Goal: Find contact information: Find contact information

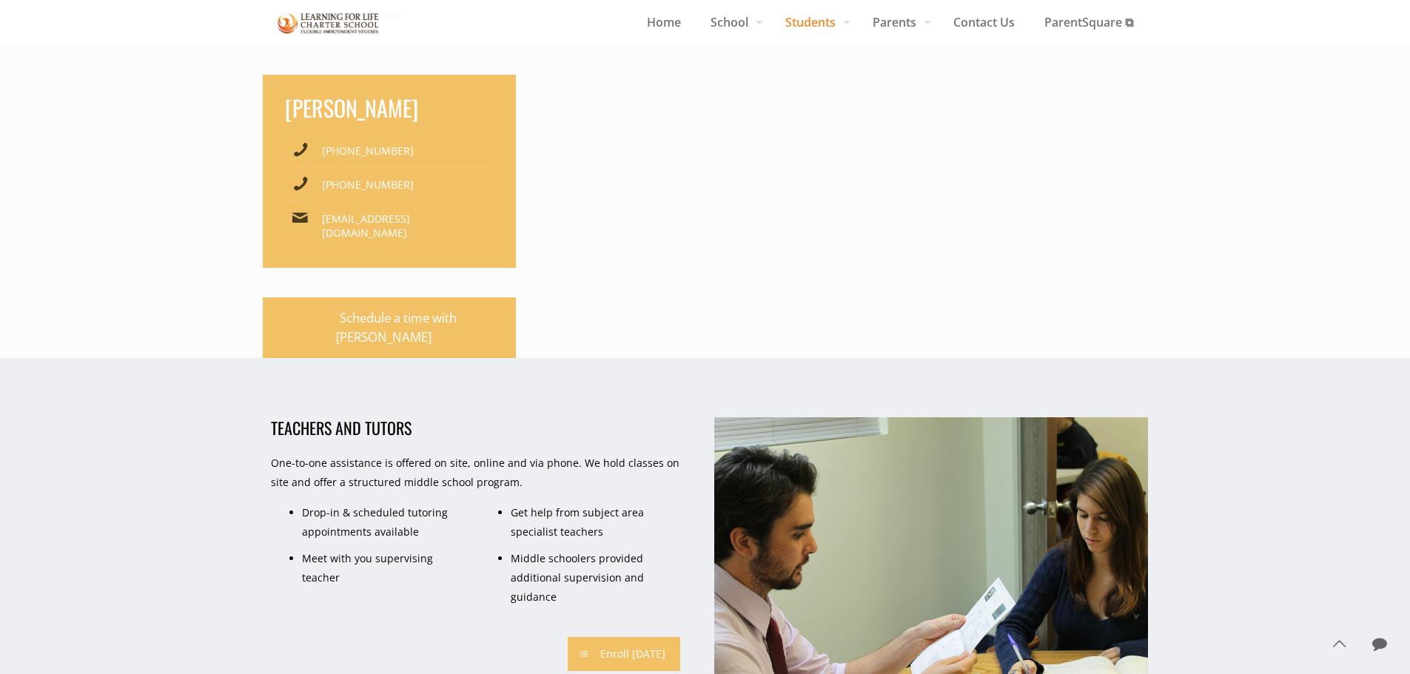
scroll to position [1257, 0]
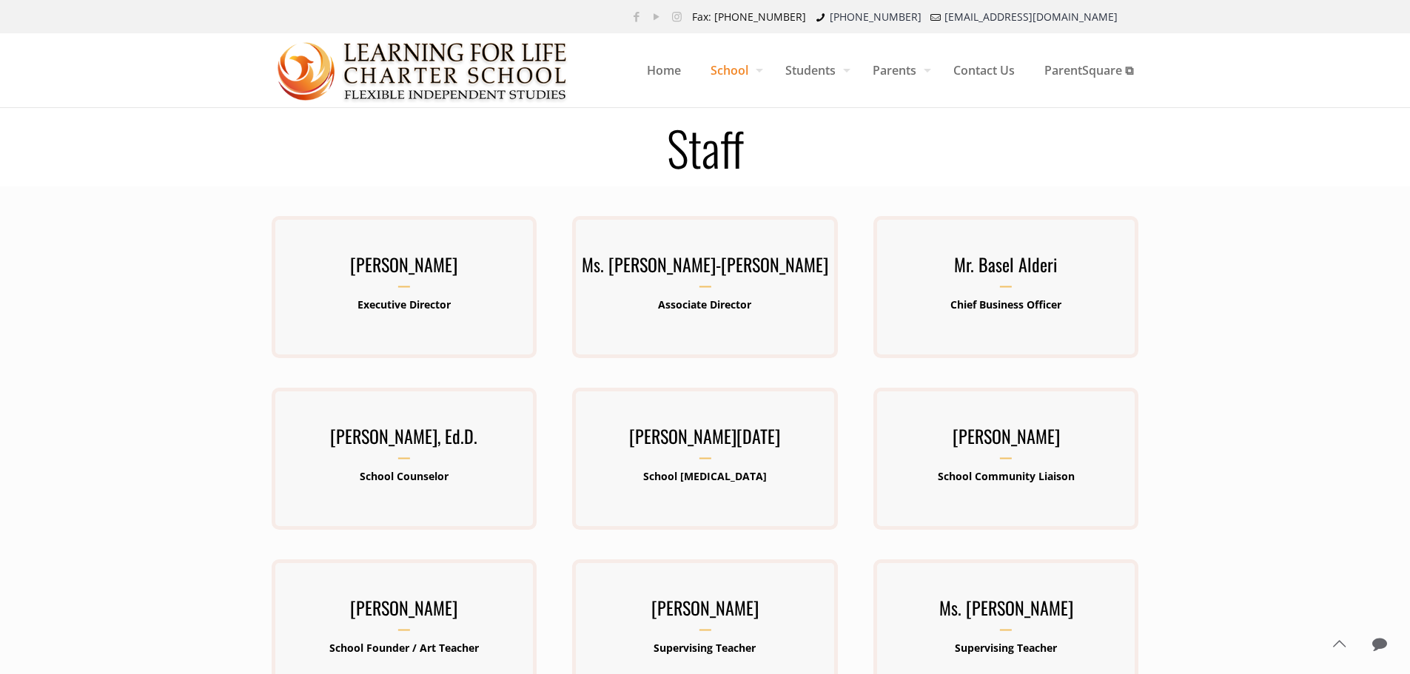
click at [67, 339] on div at bounding box center [705, 646] width 1410 height 918
drag, startPoint x: 994, startPoint y: 488, endPoint x: 993, endPoint y: 477, distance: 10.5
click at [994, 488] on div "[PERSON_NAME] School Community Liaison" at bounding box center [1005, 459] width 265 height 76
click at [990, 468] on p "School Community Liaison" at bounding box center [1005, 476] width 265 height 19
click at [982, 437] on h3 "[PERSON_NAME]" at bounding box center [1005, 440] width 265 height 38
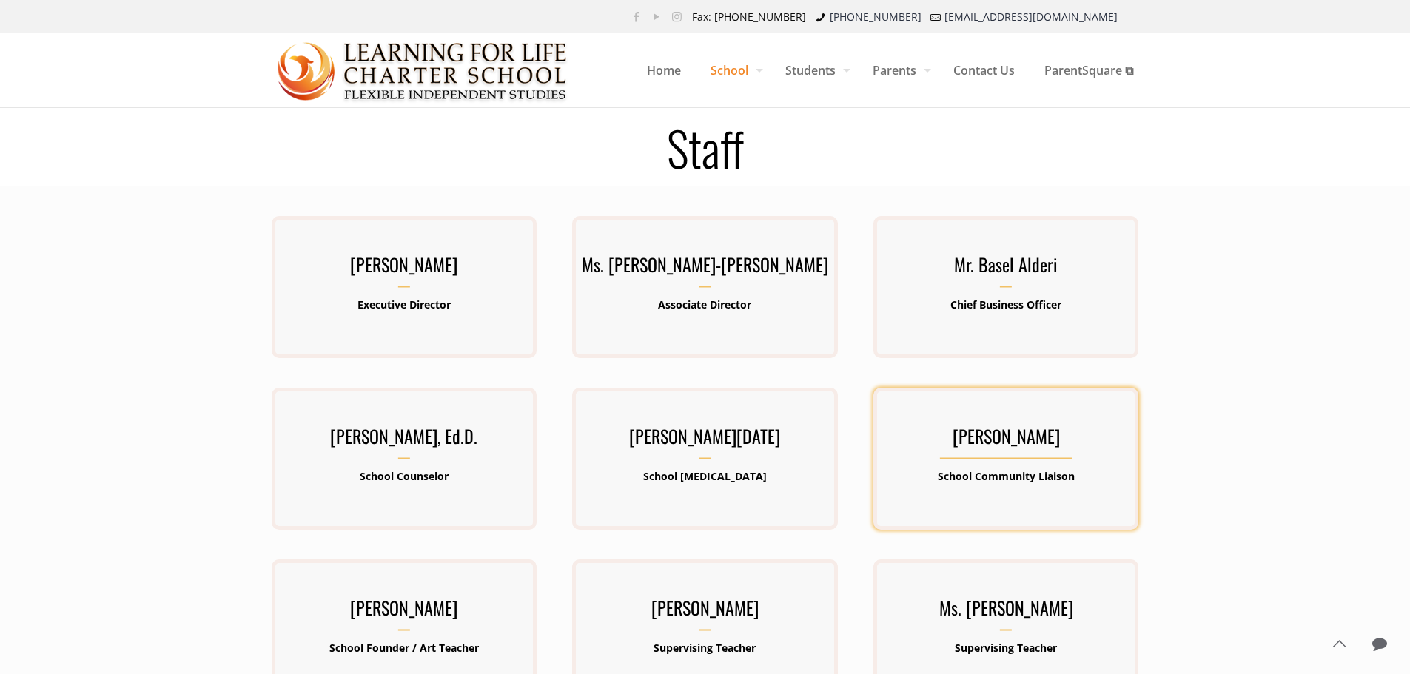
click at [928, 442] on h3 "[PERSON_NAME]" at bounding box center [1005, 440] width 265 height 38
click at [945, 435] on h3 "[PERSON_NAME]" at bounding box center [1005, 440] width 265 height 38
click at [969, 466] on div "Ms. Maribel Perez Santos School Community Liaison" at bounding box center [1005, 459] width 265 height 76
drag, startPoint x: 972, startPoint y: 505, endPoint x: 970, endPoint y: 463, distance: 41.5
click at [971, 501] on div "Ms. Maribel Perez Santos School Community Liaison" at bounding box center [1005, 459] width 265 height 142
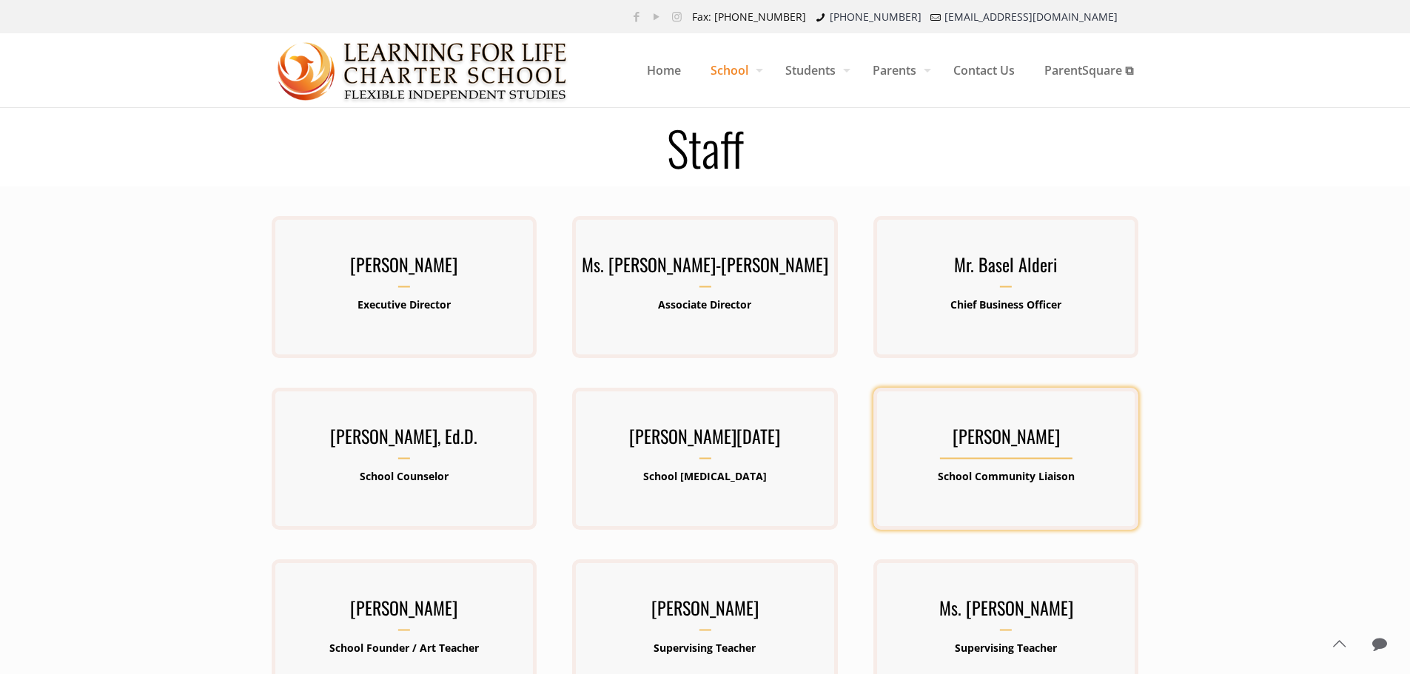
click at [970, 463] on div "Ms. Maribel Perez Santos School Community Liaison" at bounding box center [1005, 459] width 265 height 76
drag, startPoint x: 996, startPoint y: 440, endPoint x: 1005, endPoint y: 438, distance: 9.9
click at [996, 440] on h3 "[PERSON_NAME]" at bounding box center [1005, 440] width 265 height 38
click at [1006, 440] on h3 "[PERSON_NAME]" at bounding box center [1005, 440] width 265 height 38
click at [1007, 457] on h3 "[PERSON_NAME]" at bounding box center [1005, 440] width 265 height 38
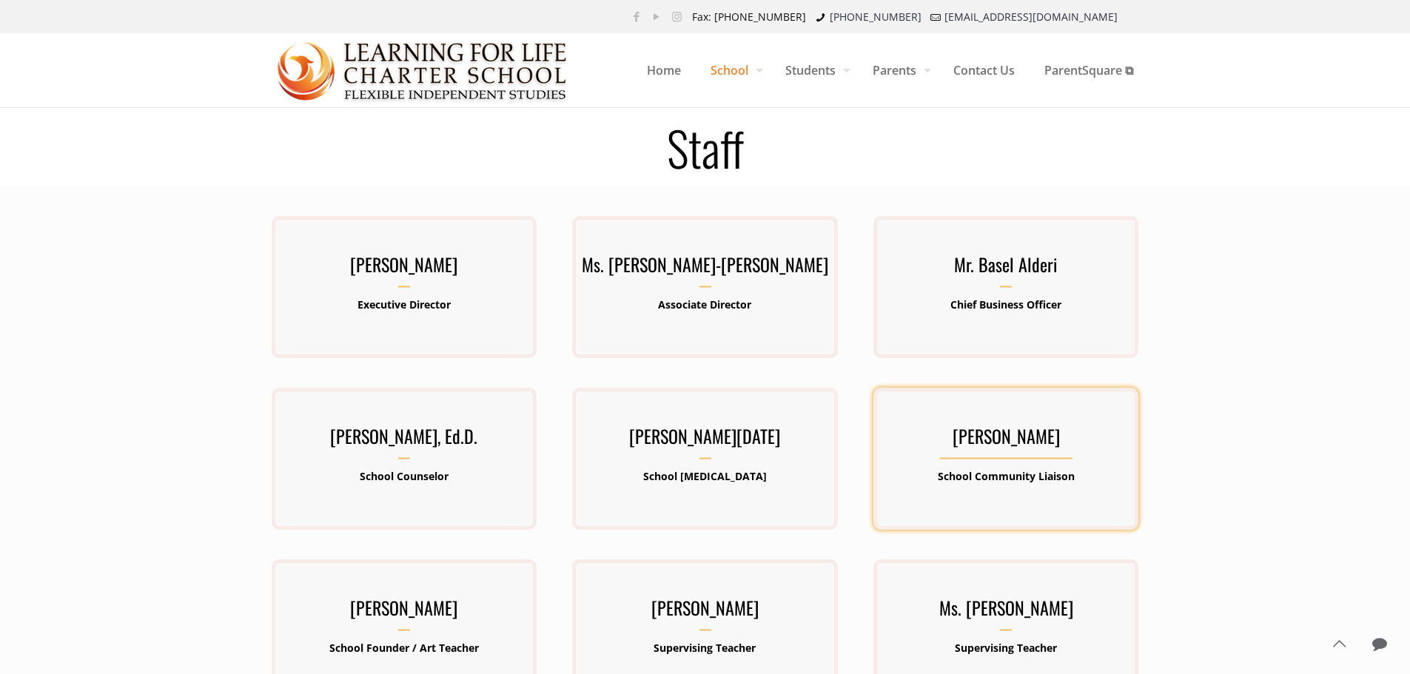
click at [1001, 458] on h3 "[PERSON_NAME]" at bounding box center [1005, 440] width 265 height 38
click at [999, 460] on div "Ms. Maribel Perez Santos School Community Liaison" at bounding box center [1005, 459] width 265 height 76
click at [999, 457] on h3 "[PERSON_NAME]" at bounding box center [1005, 440] width 265 height 38
drag, startPoint x: 999, startPoint y: 457, endPoint x: 992, endPoint y: 459, distance: 7.5
click at [992, 459] on h3 "[PERSON_NAME]" at bounding box center [1005, 440] width 265 height 38
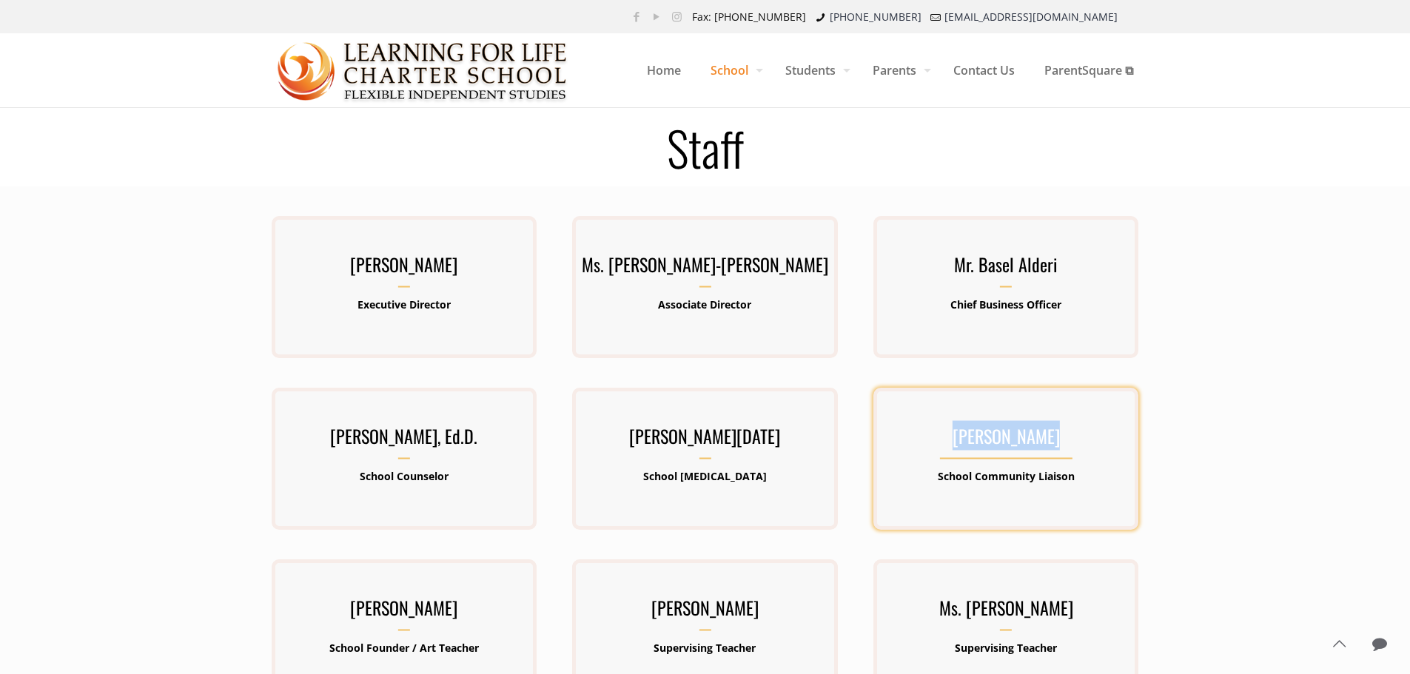
click at [933, 433] on h3 "[PERSON_NAME]" at bounding box center [1005, 440] width 265 height 38
click at [939, 429] on h3 "[PERSON_NAME]" at bounding box center [1005, 440] width 265 height 38
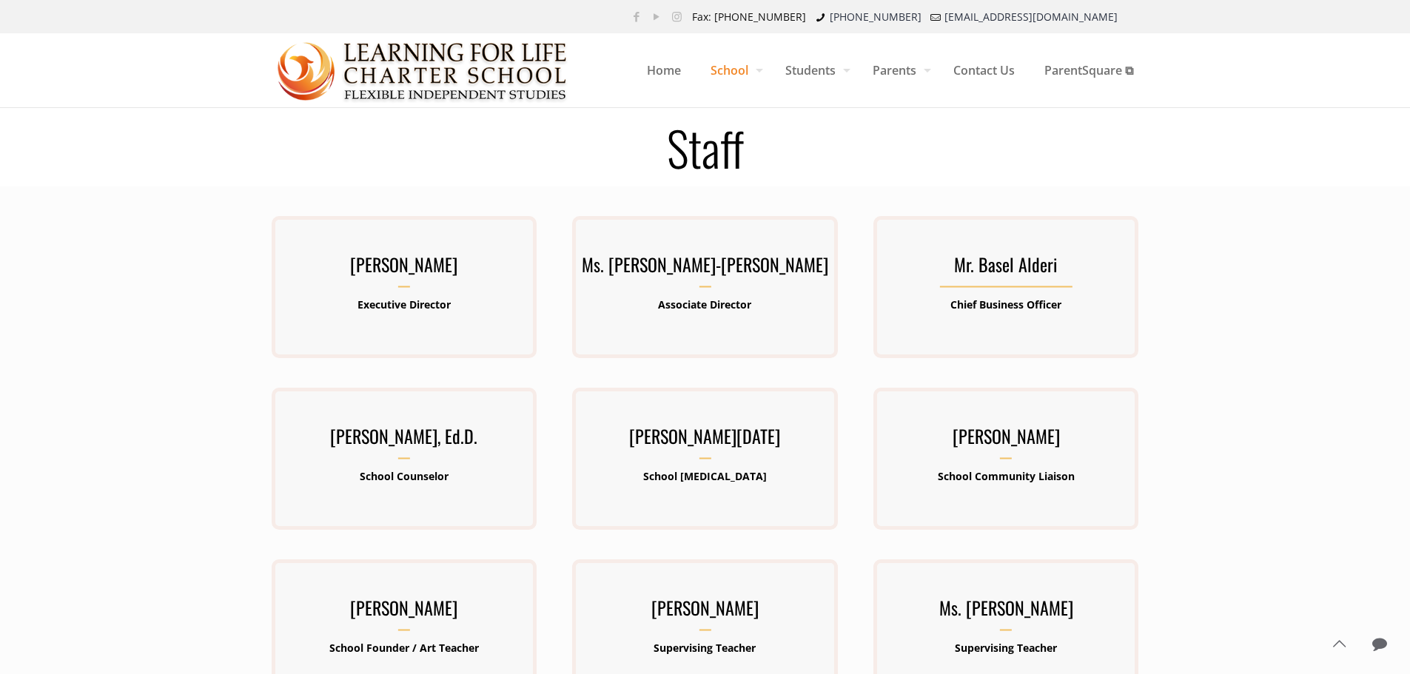
drag, startPoint x: 994, startPoint y: 414, endPoint x: 951, endPoint y: 371, distance: 60.7
click at [994, 415] on div "Ms. Maribel Perez Santos School Community Liaison" at bounding box center [1005, 459] width 265 height 142
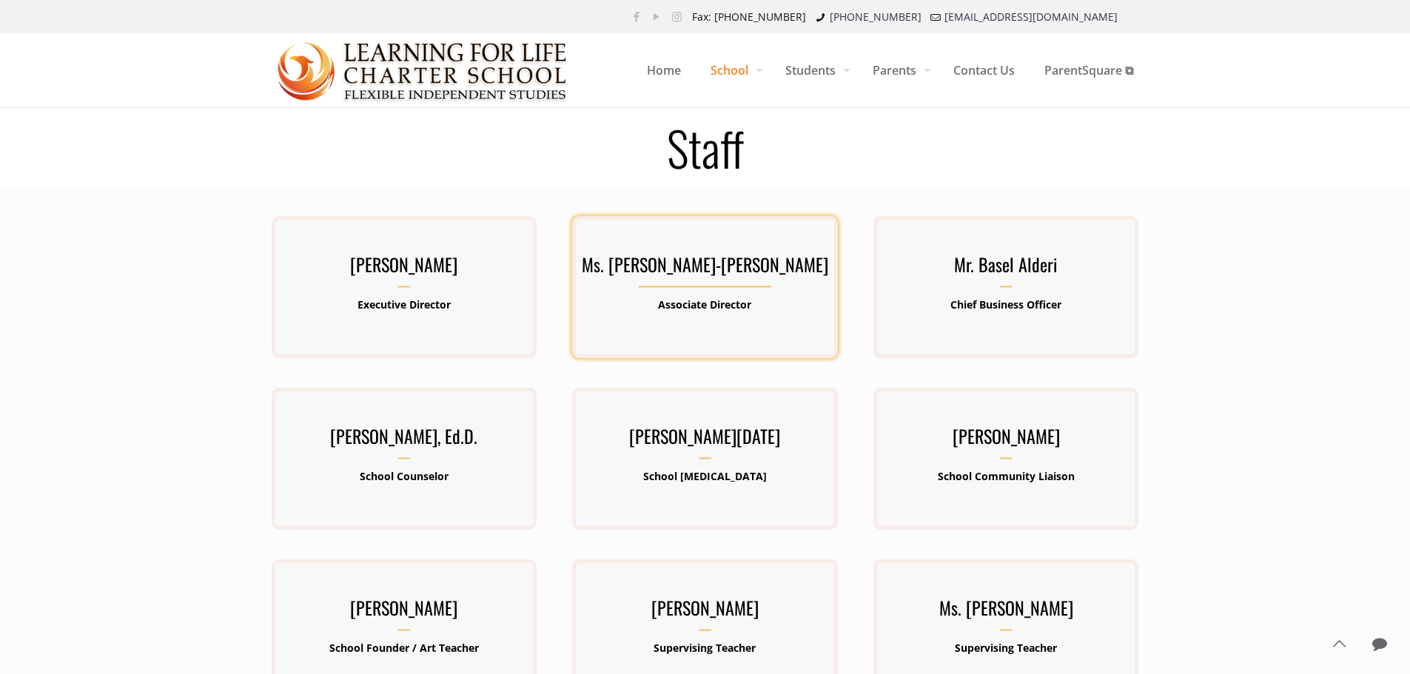
click at [803, 295] on div "Ms. Barbara Lawrence-Emanuel Associate Director" at bounding box center [704, 287] width 265 height 76
click at [720, 272] on h3 "Ms. Barbara Lawrence-Emanuel" at bounding box center [704, 268] width 265 height 38
click at [1240, 407] on div at bounding box center [705, 646] width 1410 height 918
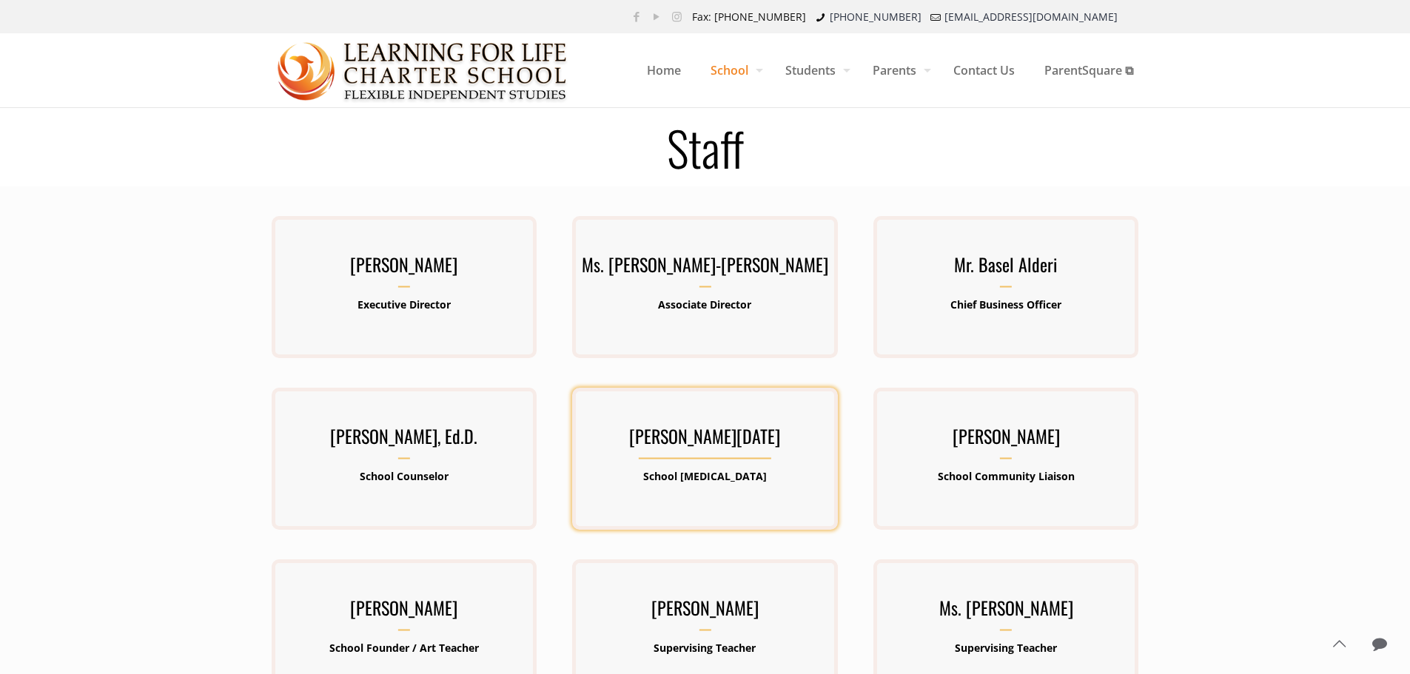
click at [645, 446] on h3 "Ms. Lucia Hernandez" at bounding box center [704, 440] width 265 height 38
click at [651, 470] on p "School Psychologist" at bounding box center [704, 476] width 265 height 19
